Goal: Check status: Check status

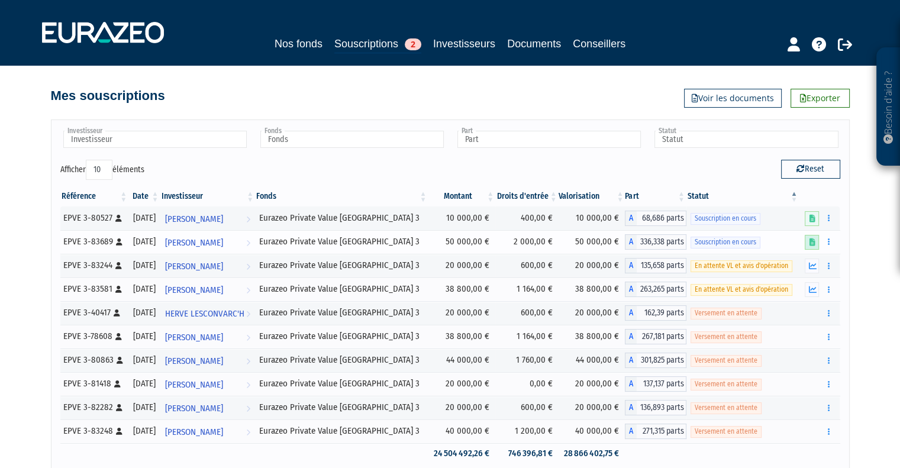
click at [814, 242] on icon at bounding box center [812, 242] width 6 height 8
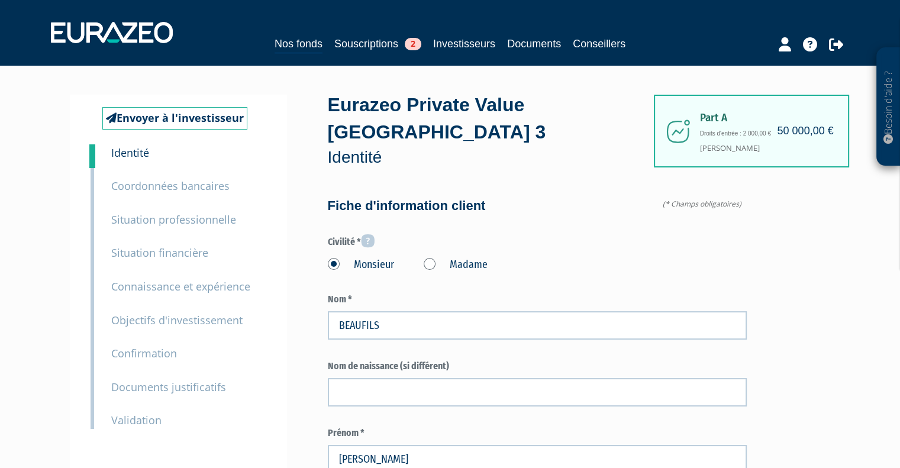
type input "6 18 10 40 58"
click at [159, 390] on small "Documents justificatifs" at bounding box center [168, 387] width 115 height 14
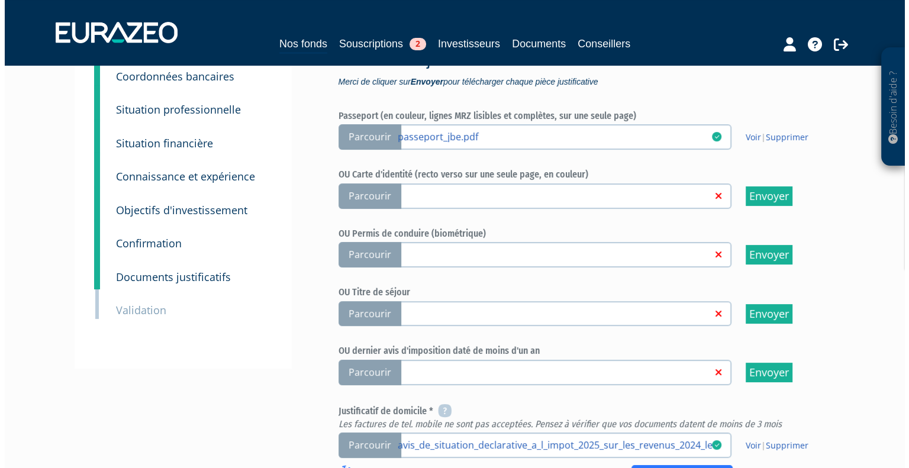
scroll to position [296, 0]
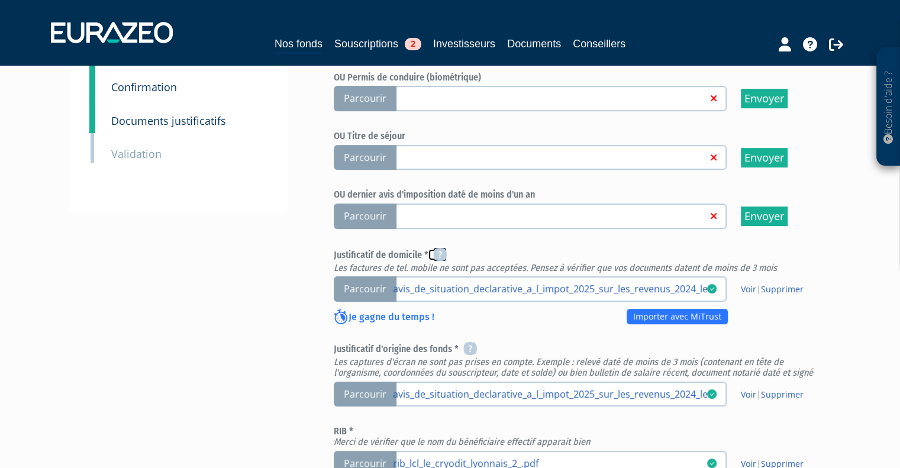
click at [438, 247] on icon at bounding box center [440, 254] width 14 height 14
